Goal: Go to known website: Access a specific website the user already knows

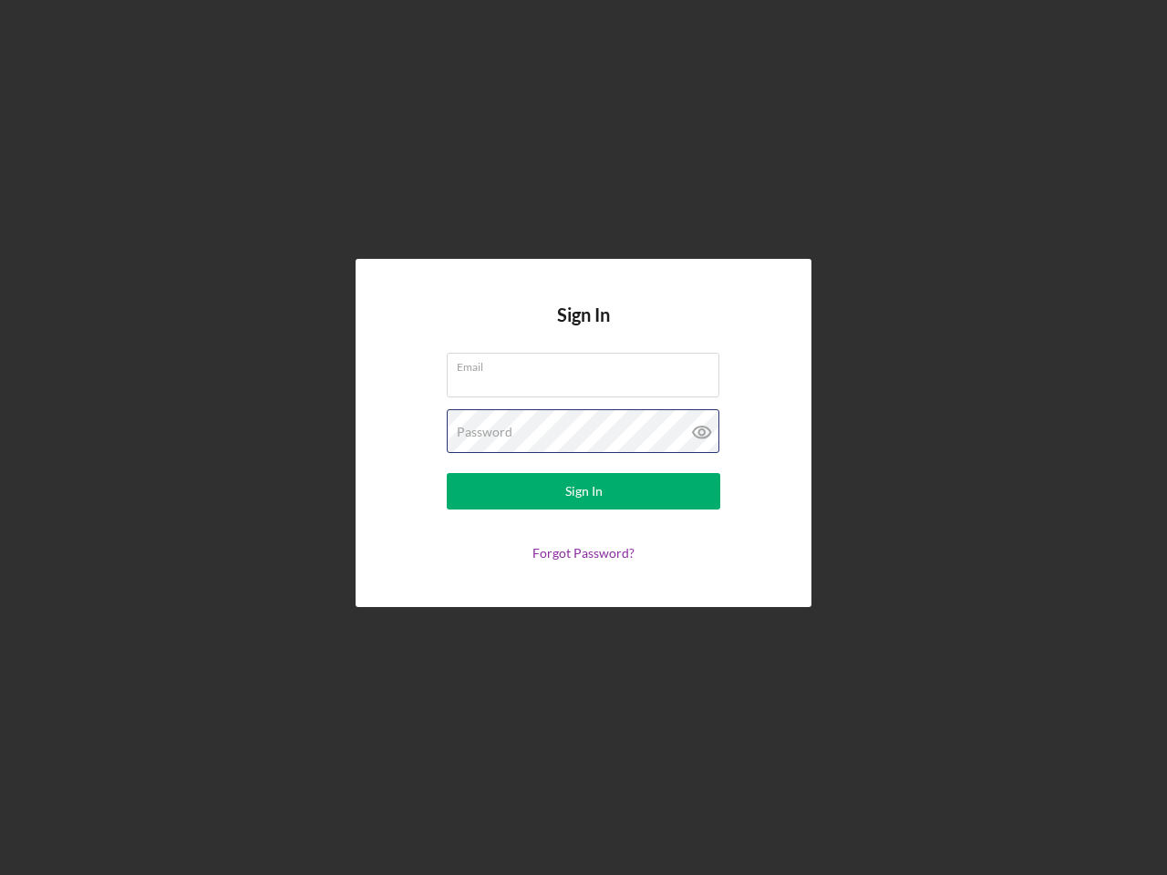
click at [584, 438] on div "Password" at bounding box center [584, 432] width 274 height 46
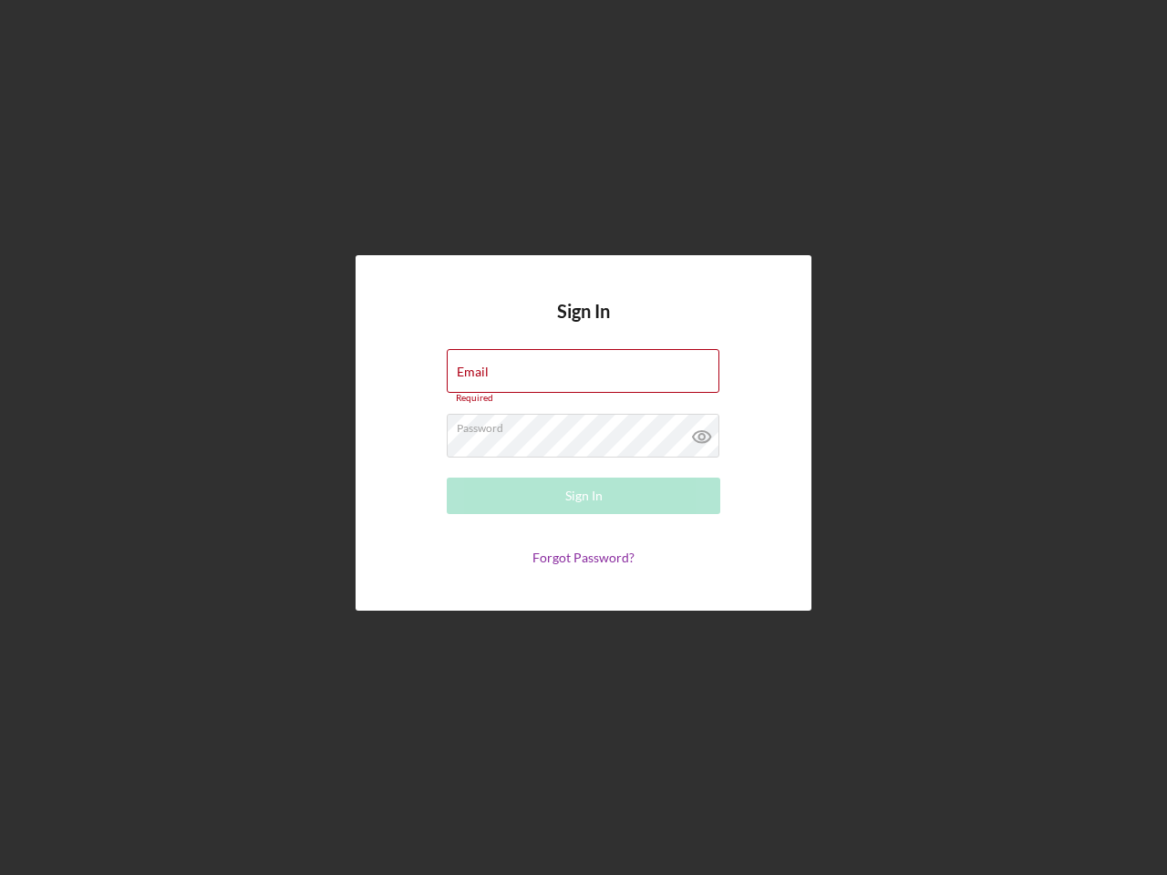
click at [702, 432] on icon at bounding box center [702, 437] width 46 height 46
